Goal: Understand process/instructions: Learn how to perform a task or action

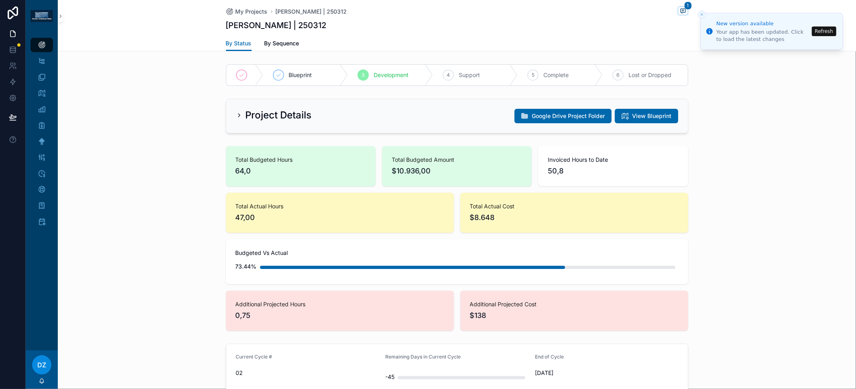
scroll to position [104, 0]
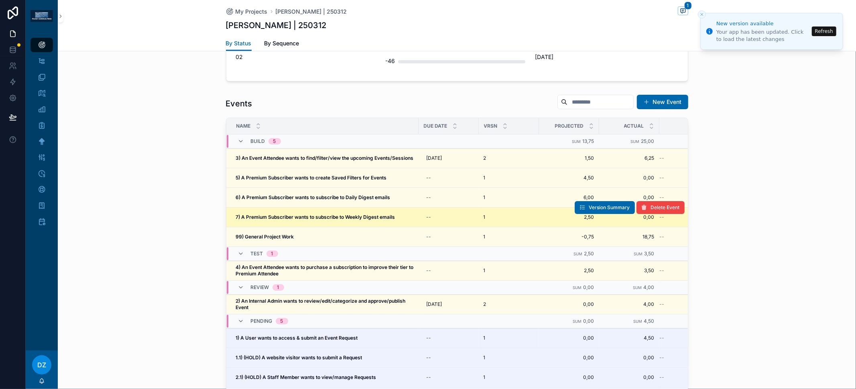
scroll to position [316, 0]
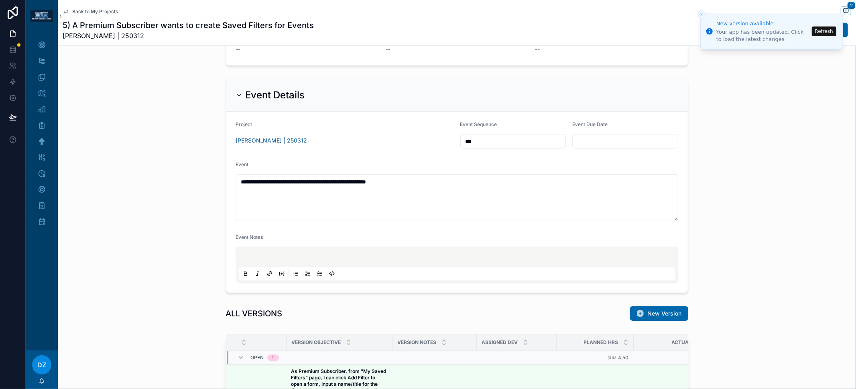
scroll to position [452, 0]
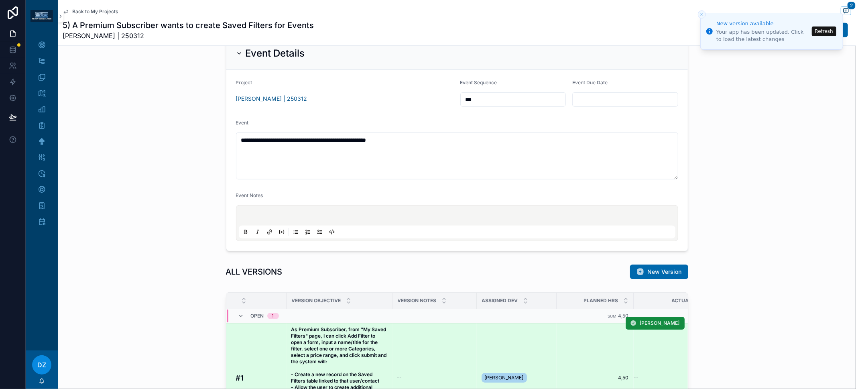
click at [353, 344] on strong "As Premium Subscriber, from "My Saved Filters" page, I can click Add Filter to …" at bounding box center [339, 377] width 97 height 102
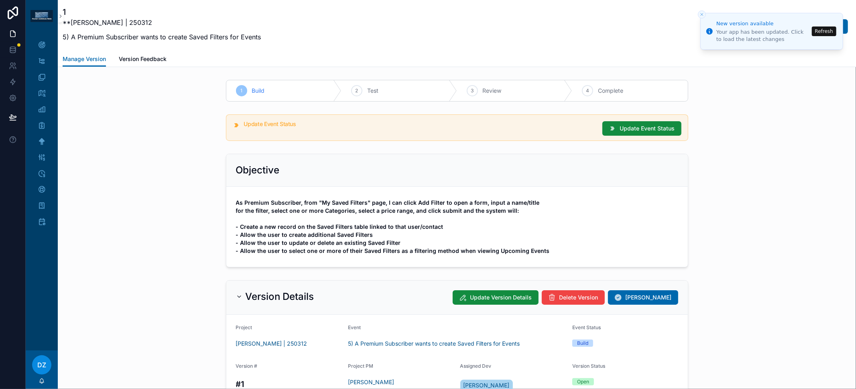
click at [324, 226] on strong "As Premium Subscriber, from "My Saved Filters" page, I can click Add Filter to …" at bounding box center [393, 226] width 314 height 55
click at [338, 236] on strong "As Premium Subscriber, from "My Saved Filters" page, I can click Add Filter to …" at bounding box center [393, 226] width 314 height 55
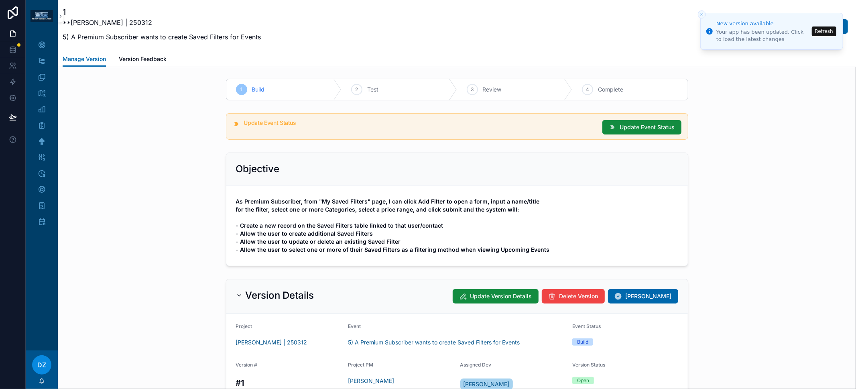
scroll to position [2, 0]
click at [353, 243] on span "As Premium Subscriber, from "My Saved Filters" page, I can click Add Filter to …" at bounding box center [457, 225] width 442 height 56
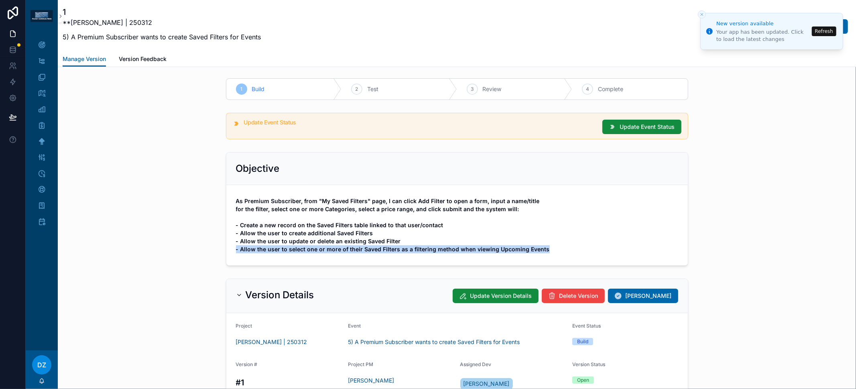
click at [353, 243] on span "As Premium Subscriber, from "My Saved Filters" page, I can click Add Filter to …" at bounding box center [457, 225] width 442 height 56
click at [355, 246] on strong "As Premium Subscriber, from "My Saved Filters" page, I can click Add Filter to …" at bounding box center [393, 224] width 314 height 55
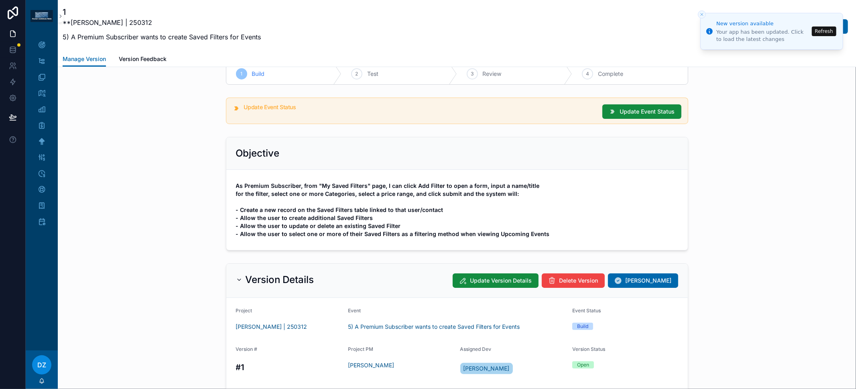
scroll to position [0, 0]
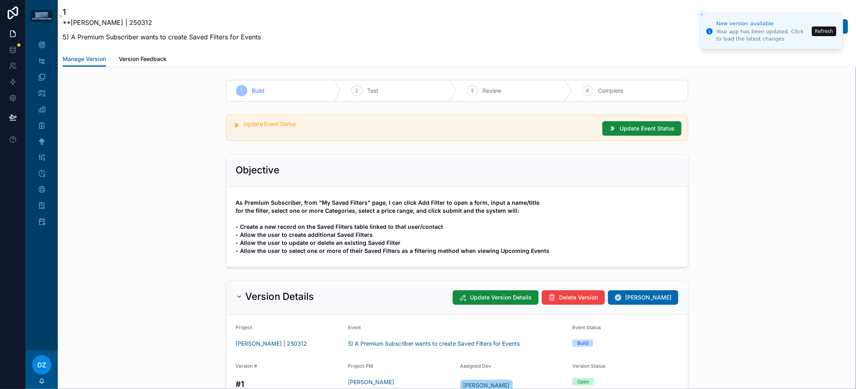
click at [699, 15] on icon "Close toast" at bounding box center [701, 14] width 5 height 5
click at [354, 212] on strong "As Premium Subscriber, from "My Saved Filters" page, I can click Add Filter to …" at bounding box center [393, 226] width 314 height 55
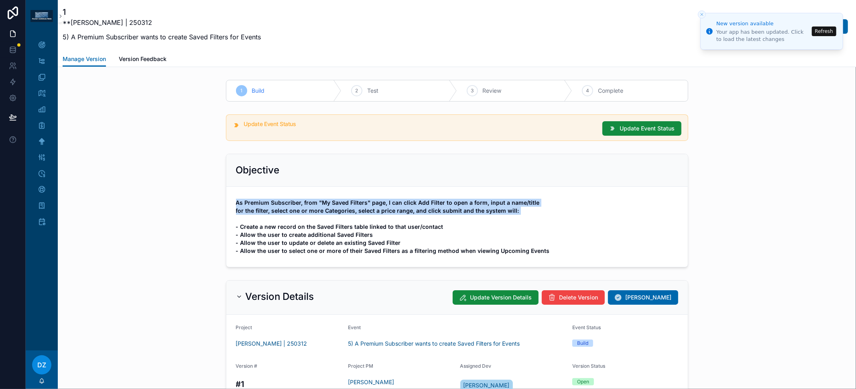
drag, startPoint x: 354, startPoint y: 212, endPoint x: 370, endPoint y: 213, distance: 16.5
click at [354, 212] on strong "As Premium Subscriber, from "My Saved Filters" page, I can click Add Filter to …" at bounding box center [393, 226] width 314 height 55
click at [379, 213] on span "As Premium Subscriber, from "My Saved Filters" page, I can click Add Filter to …" at bounding box center [457, 227] width 442 height 56
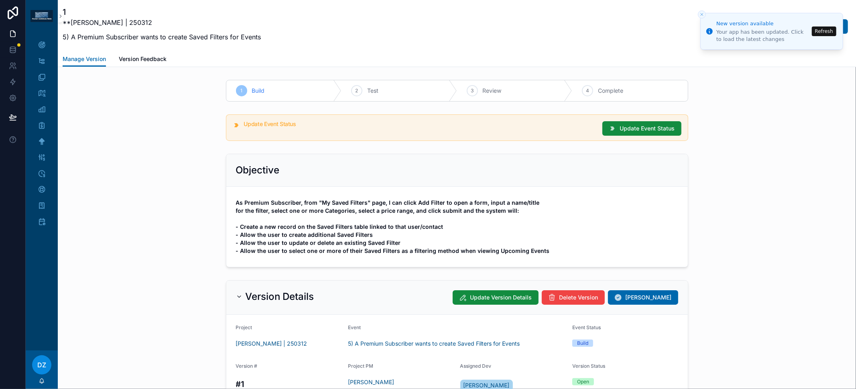
scroll to position [13, 0]
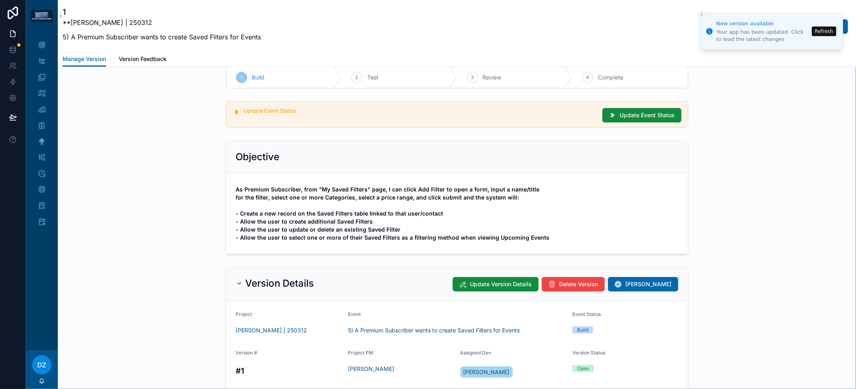
click at [322, 217] on strong "As Premium Subscriber, from "My Saved Filters" page, I can click Add Filter to …" at bounding box center [393, 213] width 314 height 55
drag, startPoint x: 322, startPoint y: 217, endPoint x: 326, endPoint y: 219, distance: 4.3
click at [322, 217] on strong "As Premium Subscriber, from "My Saved Filters" page, I can click Add Filter to …" at bounding box center [393, 213] width 314 height 55
click at [331, 223] on span "As Premium Subscriber, from "My Saved Filters" page, I can click Add Filter to …" at bounding box center [457, 213] width 442 height 56
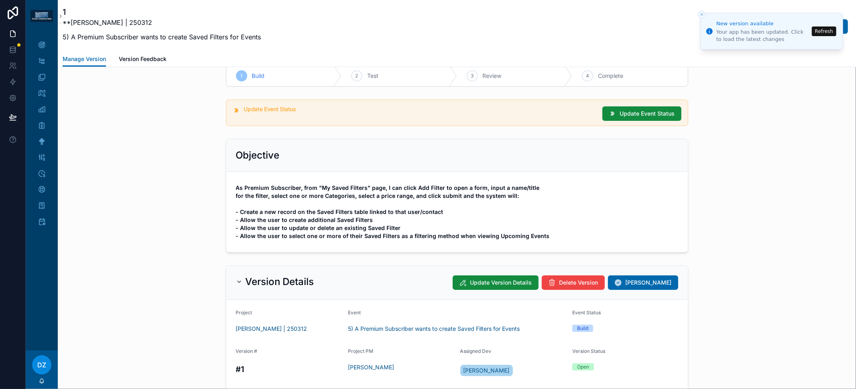
scroll to position [14, 0]
click at [336, 220] on strong "As Premium Subscriber, from "My Saved Filters" page, I can click Add Filter to …" at bounding box center [393, 212] width 314 height 55
click at [343, 225] on strong "As Premium Subscriber, from "My Saved Filters" page, I can click Add Filter to …" at bounding box center [393, 212] width 314 height 55
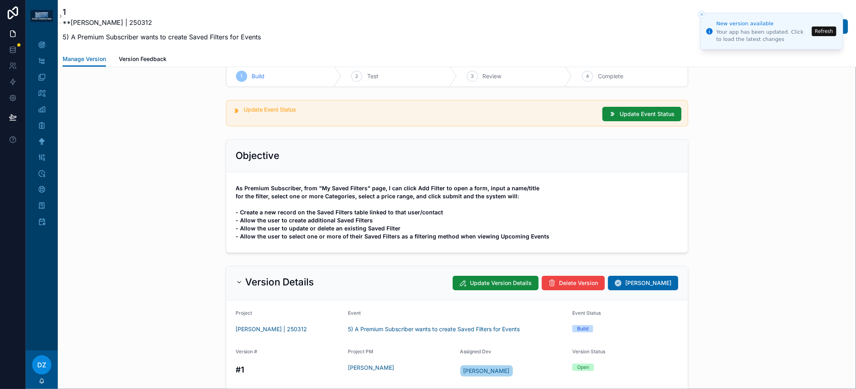
click at [345, 229] on strong "As Premium Subscriber, from "My Saved Filters" page, I can click Add Filter to …" at bounding box center [393, 212] width 314 height 55
click at [349, 232] on strong "As Premium Subscriber, from "My Saved Filters" page, I can click Add Filter to …" at bounding box center [393, 212] width 314 height 55
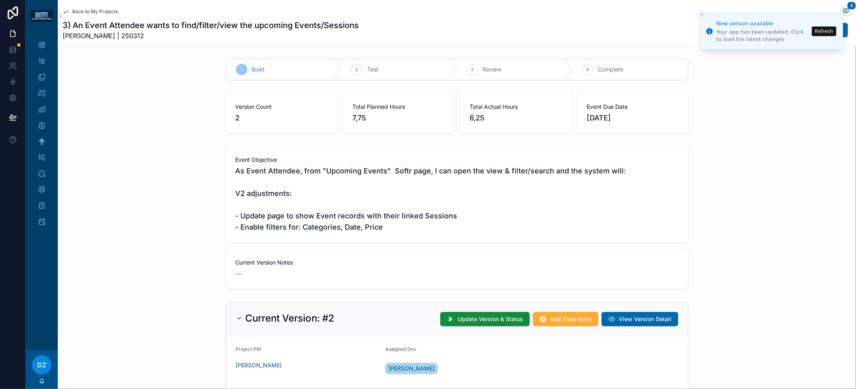
click at [333, 223] on span "As Event Attendee, from "Upcoming Events" Softr page, I can open the view & fil…" at bounding box center [456, 198] width 443 height 67
click at [345, 215] on span "As Event Attendee, from "Upcoming Events" Softr page, I can open the view & fil…" at bounding box center [456, 198] width 443 height 67
click at [375, 213] on span "As Event Attendee, from "Upcoming Events" Softr page, I can open the view & fil…" at bounding box center [456, 198] width 443 height 67
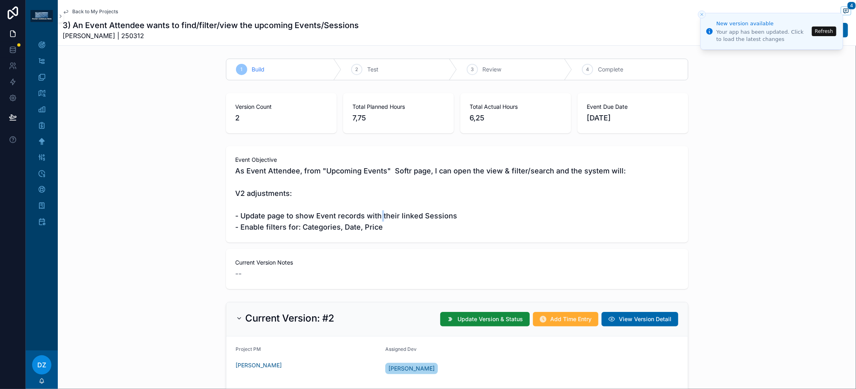
click at [375, 213] on span "As Event Attendee, from "Upcoming Events" Softr page, I can open the view & fil…" at bounding box center [456, 198] width 443 height 67
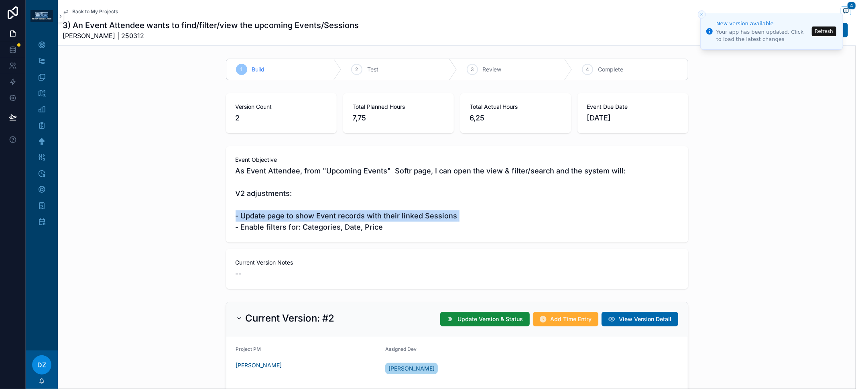
click at [375, 213] on span "As Event Attendee, from "Upcoming Events" Softr page, I can open the view & fil…" at bounding box center [456, 198] width 443 height 67
click at [391, 216] on span "As Event Attendee, from "Upcoming Events" Softr page, I can open the view & fil…" at bounding box center [456, 198] width 443 height 67
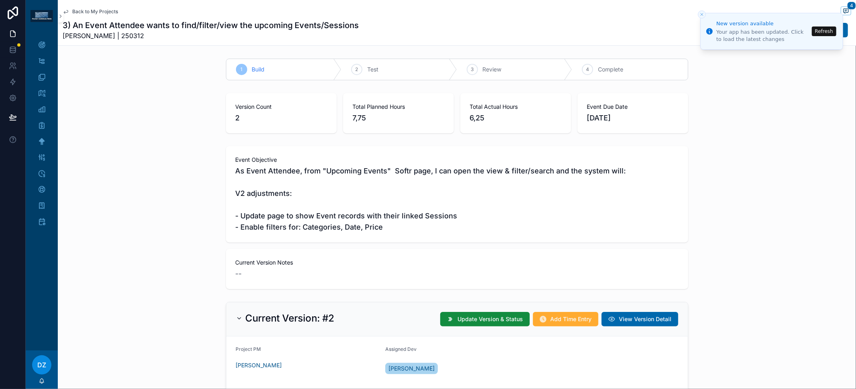
click at [328, 222] on span "As Event Attendee, from "Upcoming Events" Softr page, I can open the view & fil…" at bounding box center [456, 198] width 443 height 67
click at [334, 225] on span "As Event Attendee, from "Upcoming Events" Softr page, I can open the view & fil…" at bounding box center [456, 198] width 443 height 67
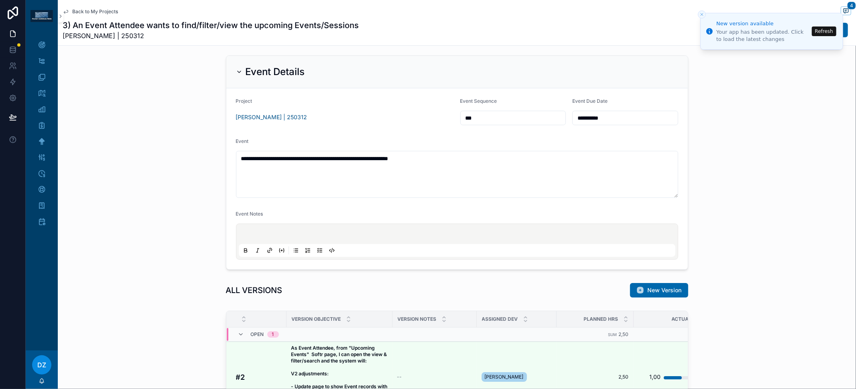
scroll to position [609, 0]
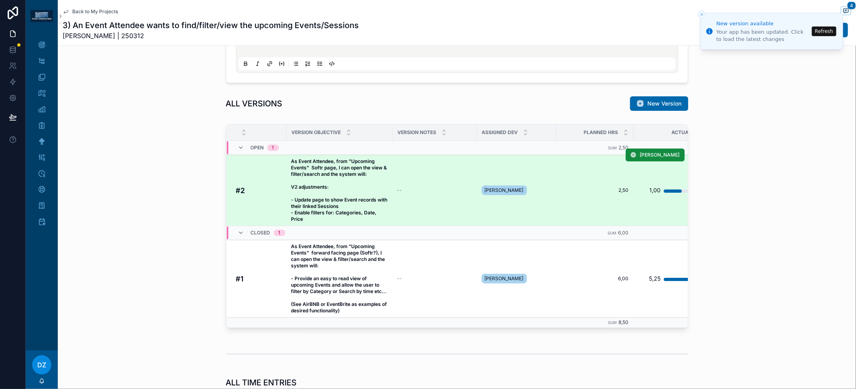
click at [323, 186] on strong "As Event Attendee, from "Upcoming Events" Softr page, I can open the view & fil…" at bounding box center [339, 190] width 97 height 64
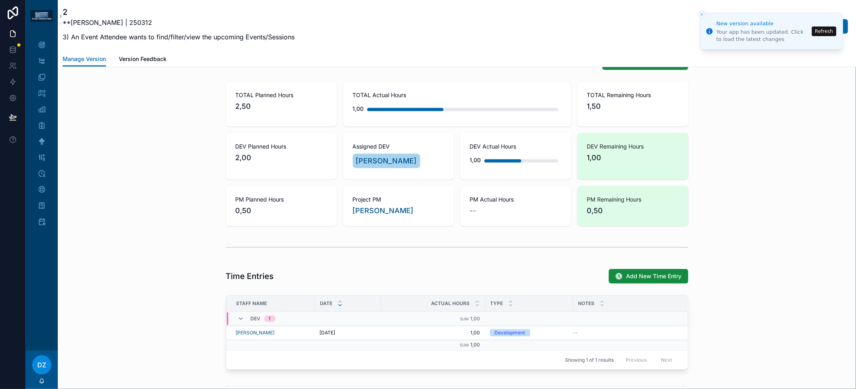
scroll to position [342, 0]
